Goal: Task Accomplishment & Management: Manage account settings

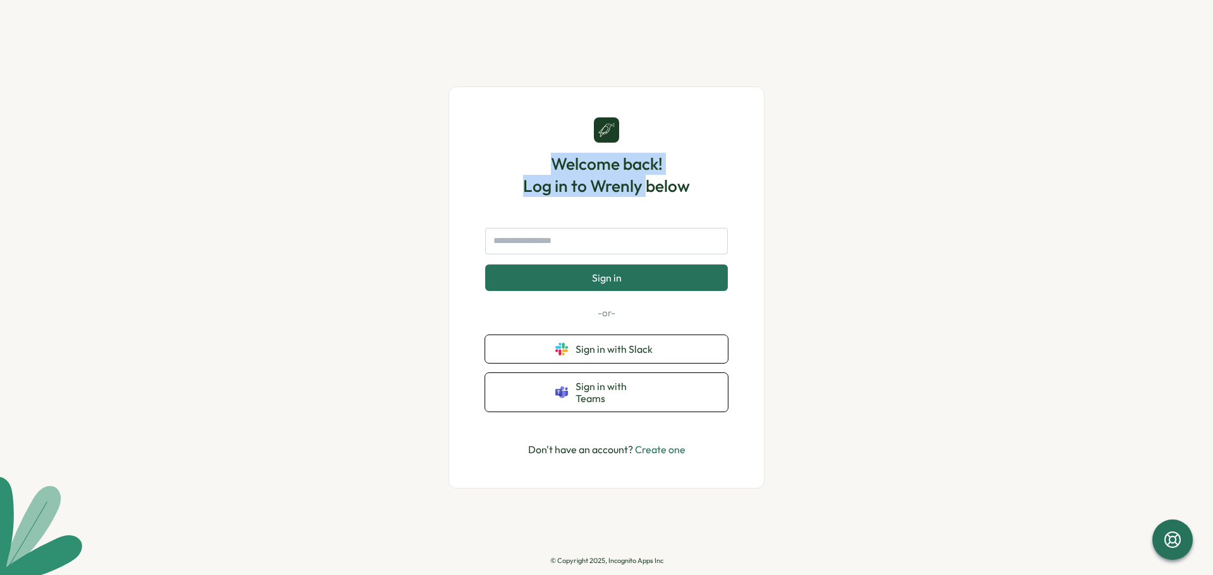
drag, startPoint x: 0, startPoint y: 0, endPoint x: 650, endPoint y: 194, distance: 678.3
click at [650, 194] on h1 "Welcome back! Log in to Wrenly below" at bounding box center [606, 175] width 167 height 44
drag, startPoint x: 616, startPoint y: 173, endPoint x: 645, endPoint y: 212, distance: 48.3
click at [645, 212] on div "Welcome back! Log in to Wrenly below Sign in -or- Sign in with Slack Sign in wi…" at bounding box center [606, 287] width 254 height 340
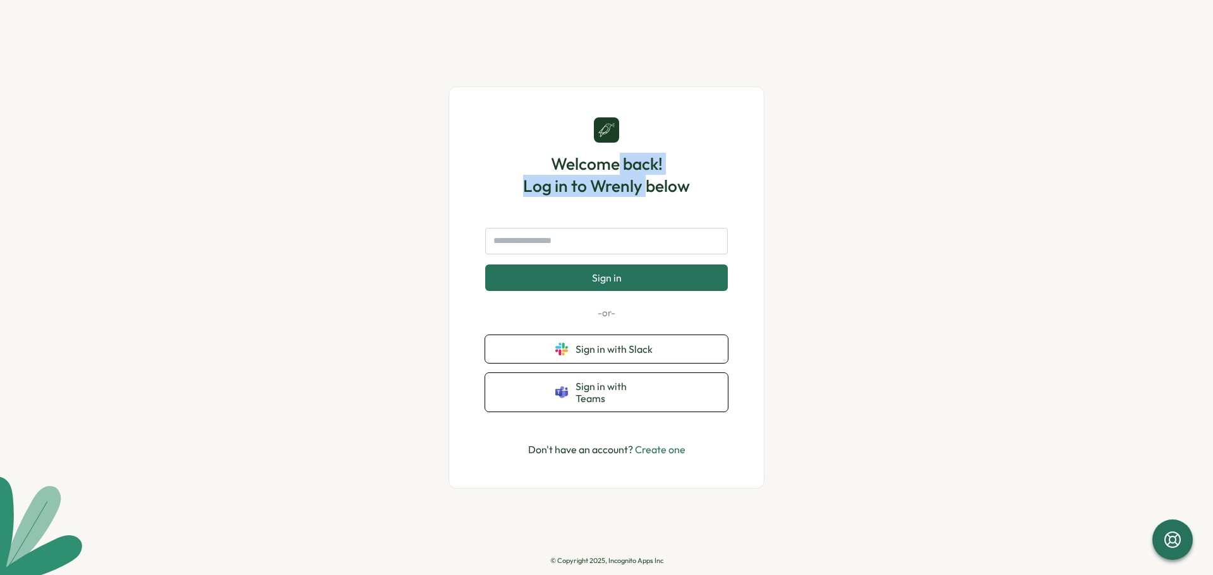
click at [646, 193] on h1 "Welcome back! Log in to Wrenly below" at bounding box center [606, 175] width 167 height 44
click at [664, 448] on link "Create one" at bounding box center [660, 449] width 51 height 13
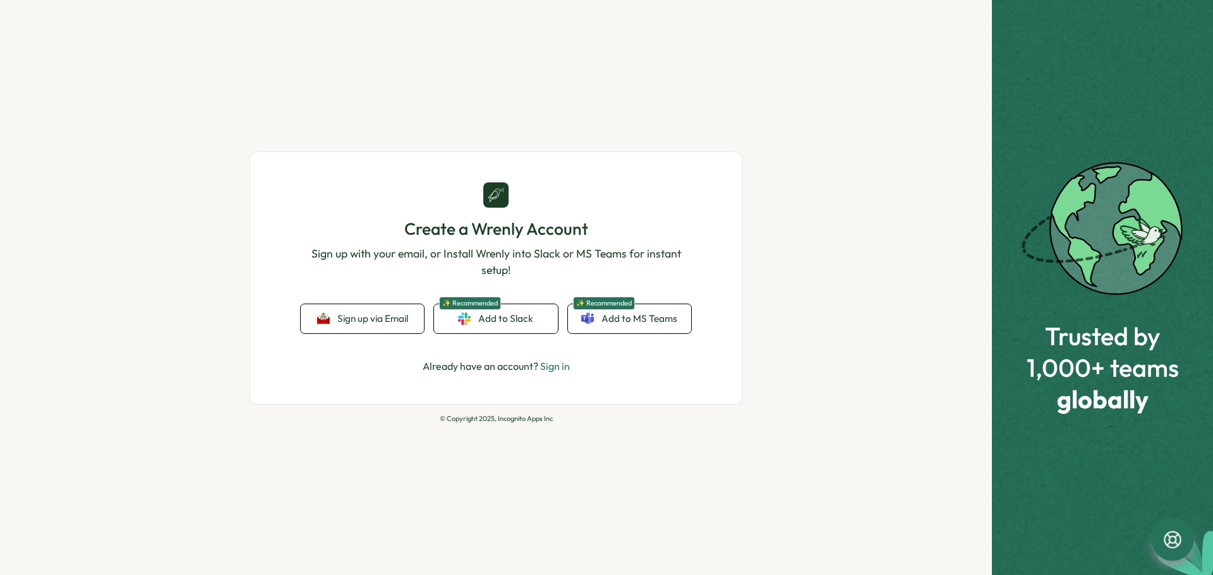
click at [1179, 538] on icon at bounding box center [1172, 539] width 21 height 21
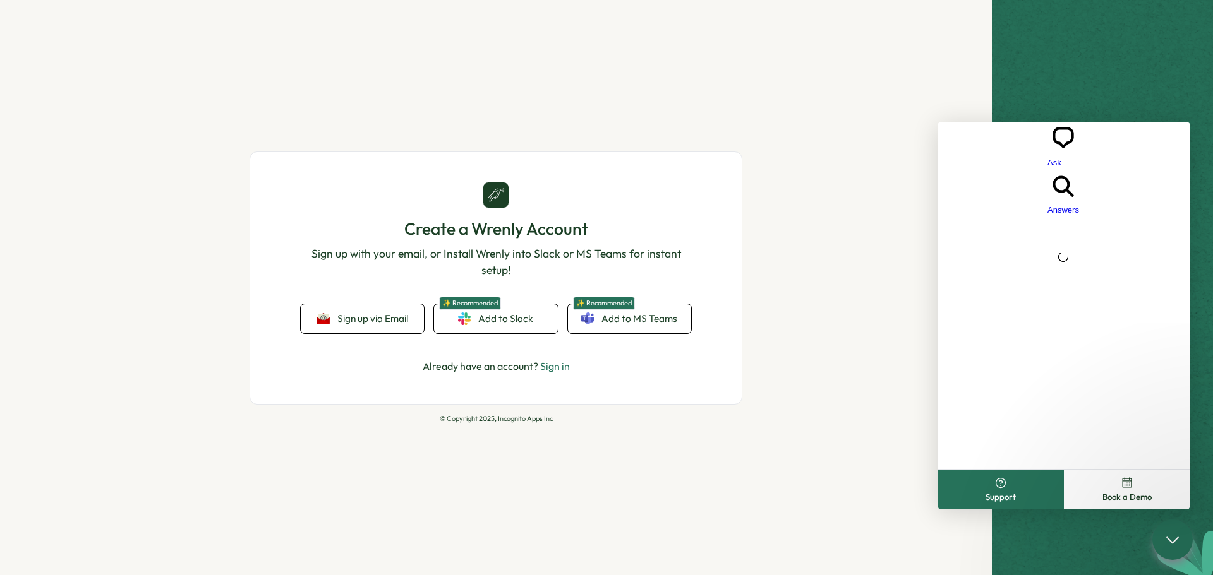
drag, startPoint x: 880, startPoint y: 426, endPoint x: 817, endPoint y: 427, distance: 63.2
click at [880, 427] on div "Create a Wrenly Account Sign up with your email, or Install Wrenly into Slack o…" at bounding box center [496, 287] width 992 height 575
click at [797, 310] on div "Create a Wrenly Account Sign up with your email, or Install Wrenly into Slack o…" at bounding box center [496, 287] width 992 height 575
click at [1079, 169] on link "search-medium Answers" at bounding box center [1063, 192] width 32 height 47
click at [1051, 169] on link "search-medium Answers" at bounding box center [1063, 192] width 32 height 47
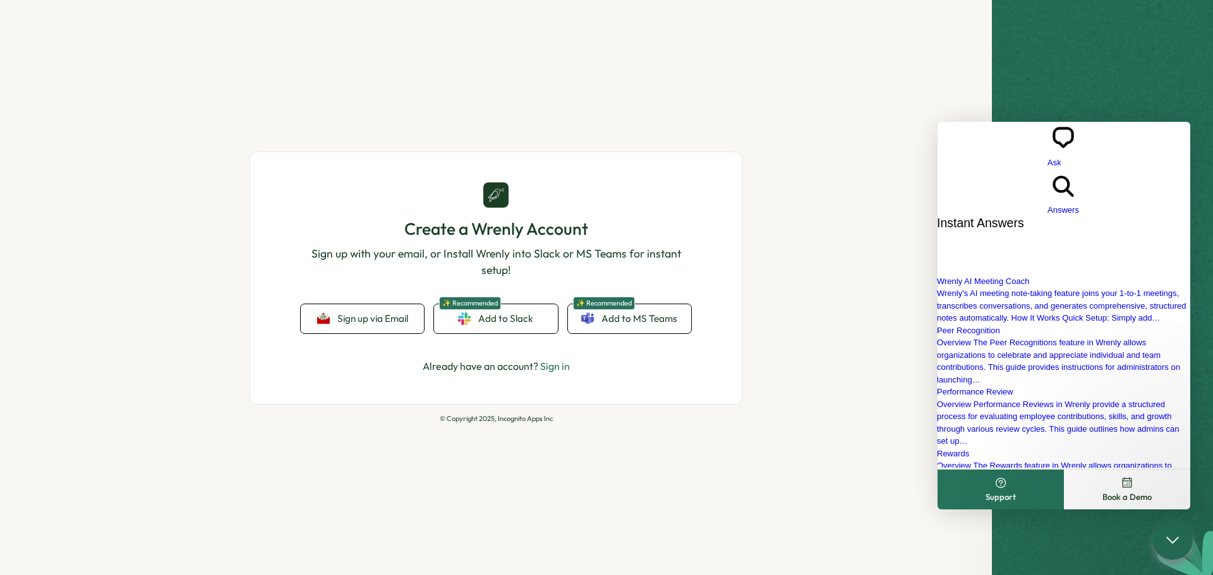
click at [567, 366] on link "Sign in" at bounding box center [555, 366] width 30 height 13
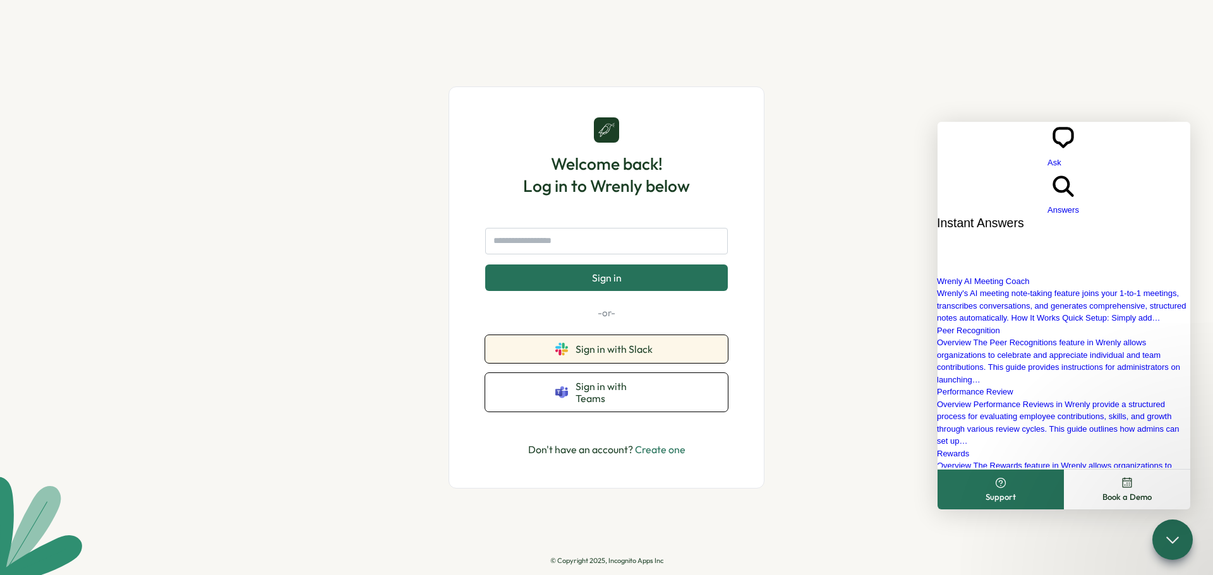
click at [567, 363] on button "Sign in with Slack" at bounding box center [606, 349] width 243 height 28
